Goal: Task Accomplishment & Management: Use online tool/utility

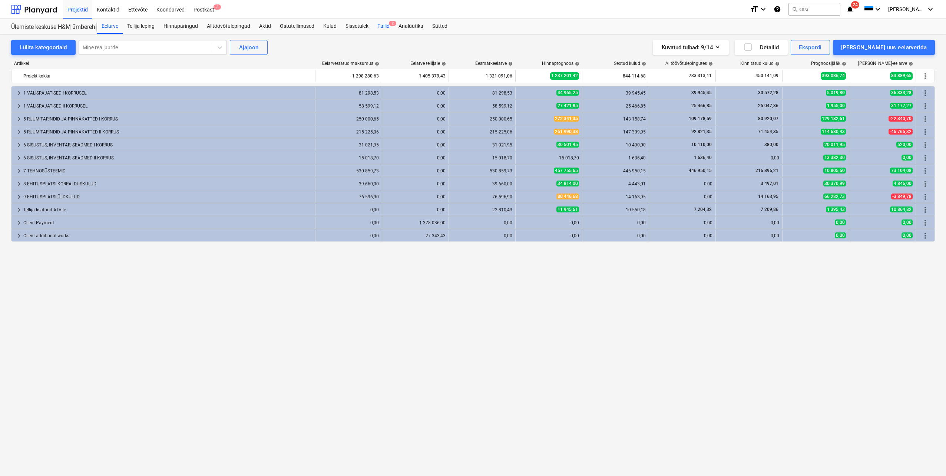
click at [387, 28] on div "Failid 2" at bounding box center [383, 26] width 21 height 15
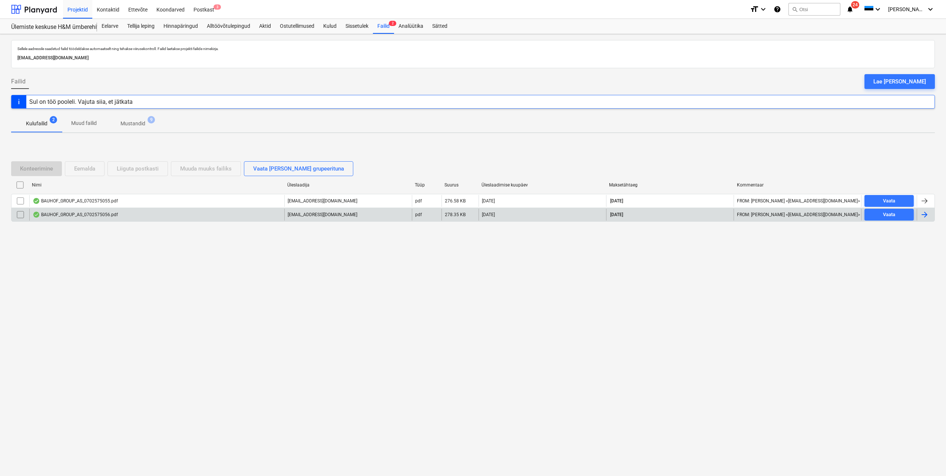
click at [925, 217] on div at bounding box center [924, 214] width 9 height 9
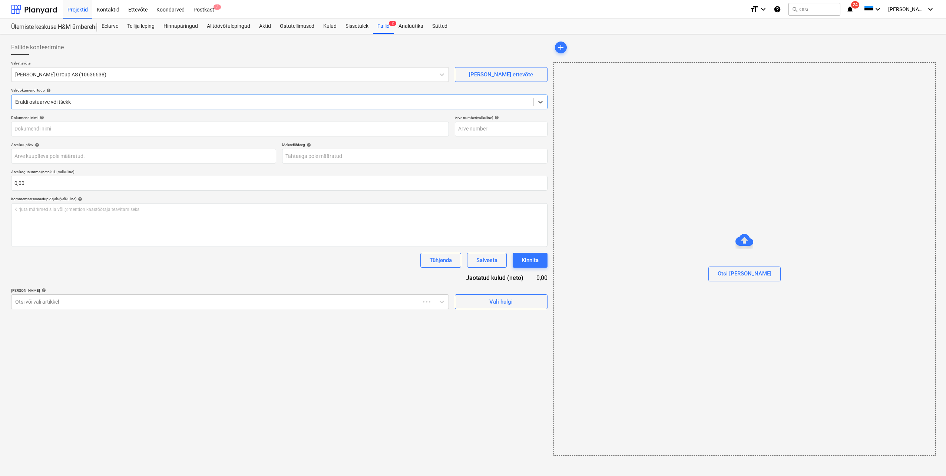
type input "0702575056"
type input "[DATE]"
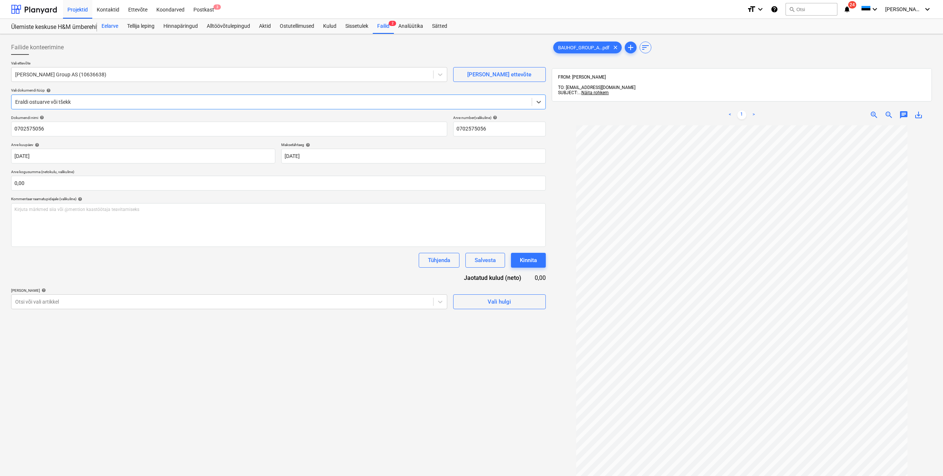
click at [116, 27] on div "Eelarve" at bounding box center [110, 26] width 26 height 15
